Goal: Complete application form: Complete application form

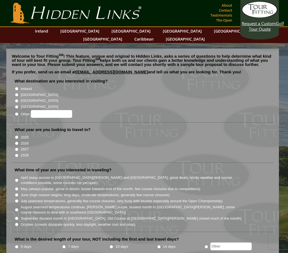
click at [17, 141] on input "2026" at bounding box center [17, 143] width 4 height 4
radio input "true"
click at [18, 93] on input "[GEOGRAPHIC_DATA]" at bounding box center [17, 95] width 4 height 4
radio input "true"
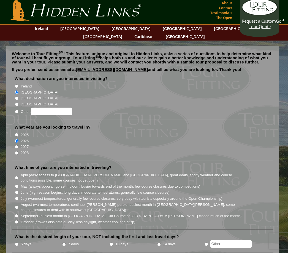
scroll to position [15, 0]
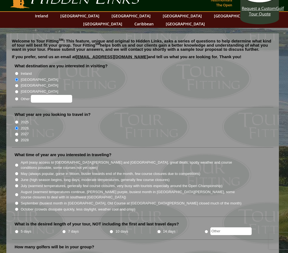
click at [18, 172] on input "May (always popular, gorse in bloom, busier towards end of the month, few cours…" at bounding box center [17, 174] width 4 height 4
radio input "true"
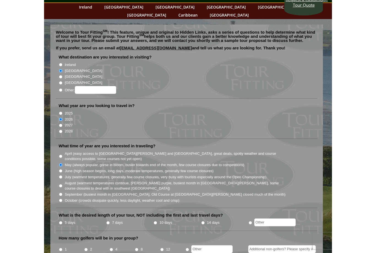
scroll to position [24, 0]
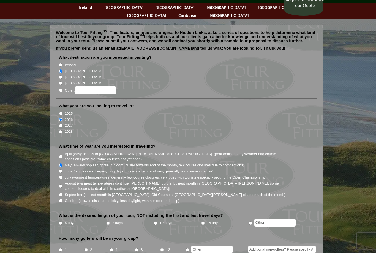
click at [60, 221] on input "5 days" at bounding box center [61, 223] width 4 height 4
radio input "true"
click at [112, 248] on input "4" at bounding box center [112, 250] width 4 height 4
radio input "true"
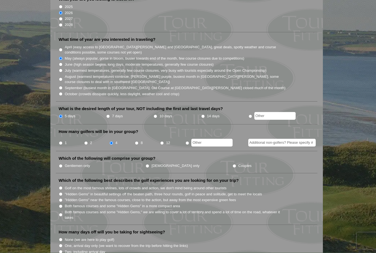
scroll to position [131, 0]
click at [64, 162] on li "Gentlemen only" at bounding box center [102, 165] width 87 height 6
click at [61, 164] on input "Gentlemen only" at bounding box center [61, 166] width 4 height 4
radio input "true"
click at [60, 164] on input "Gentlemen only" at bounding box center [61, 166] width 4 height 4
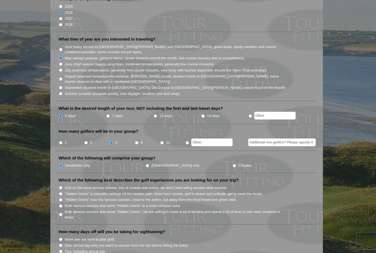
click at [60, 186] on input "Golf on the most famous shrines, lots of crowds and action, we don't mind being…" at bounding box center [61, 188] width 4 height 4
radio input "true"
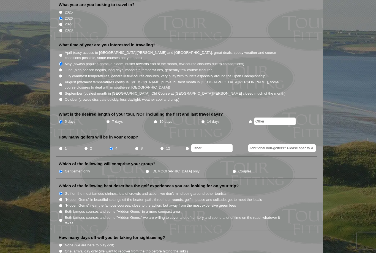
scroll to position [0, 0]
